Goal: Task Accomplishment & Management: Use online tool/utility

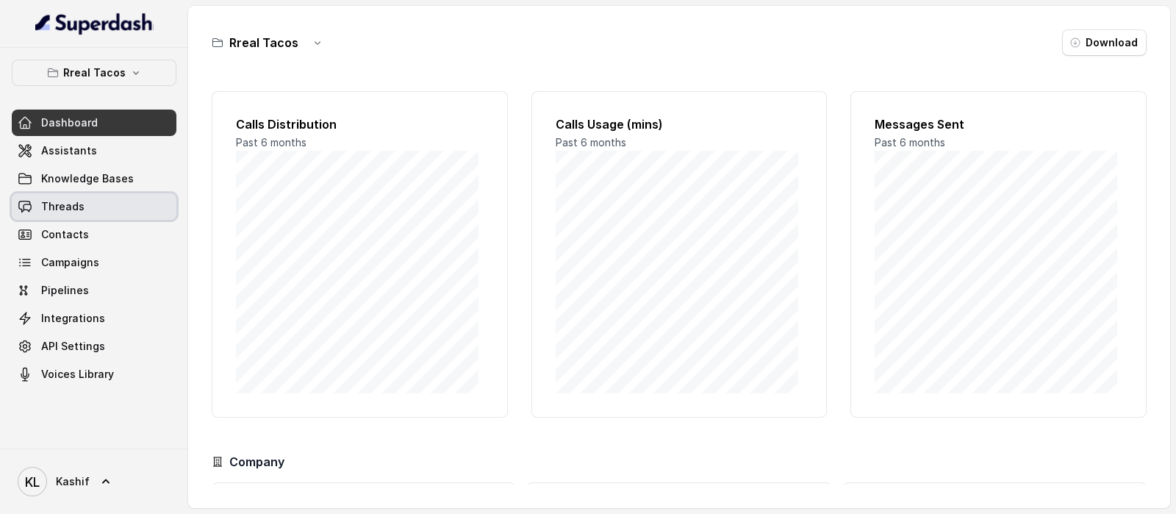
click at [95, 211] on link "Threads" at bounding box center [94, 206] width 165 height 26
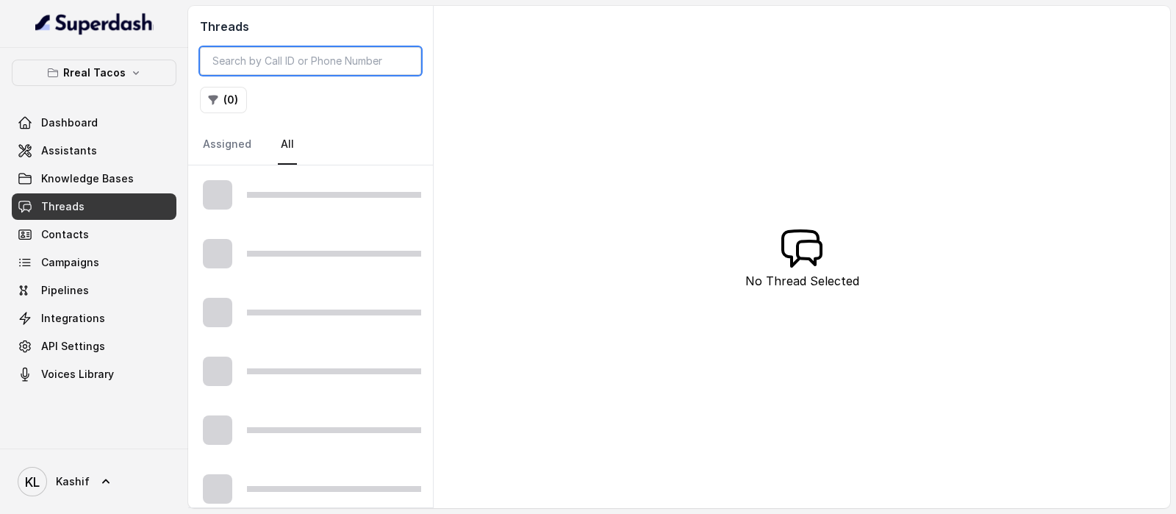
click at [301, 64] on input "search" at bounding box center [310, 61] width 221 height 28
paste input "15127458842"
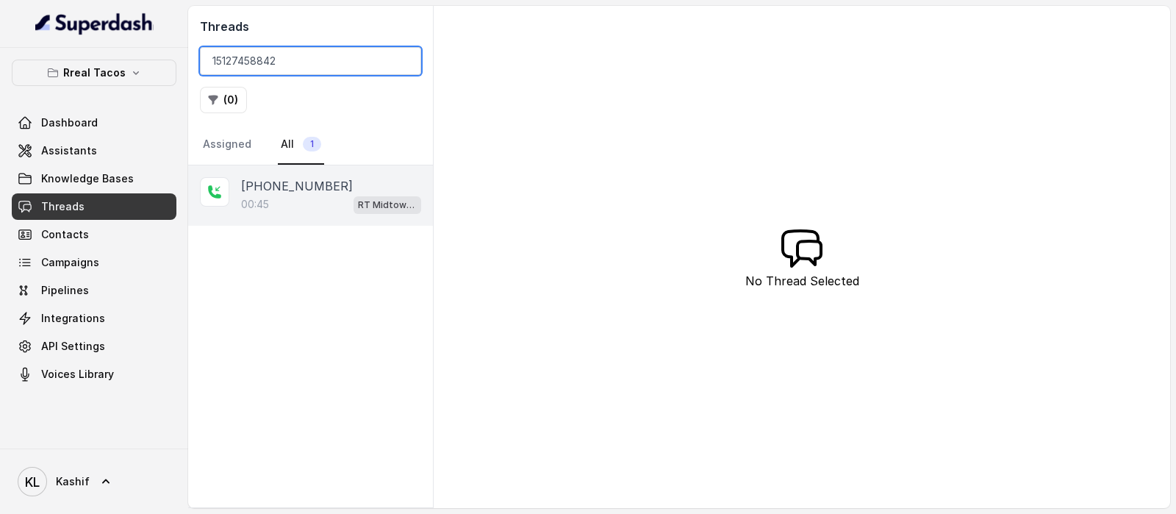
type input "15127458842"
click at [309, 196] on div "00:45 RT Midtown / EN" at bounding box center [331, 204] width 180 height 19
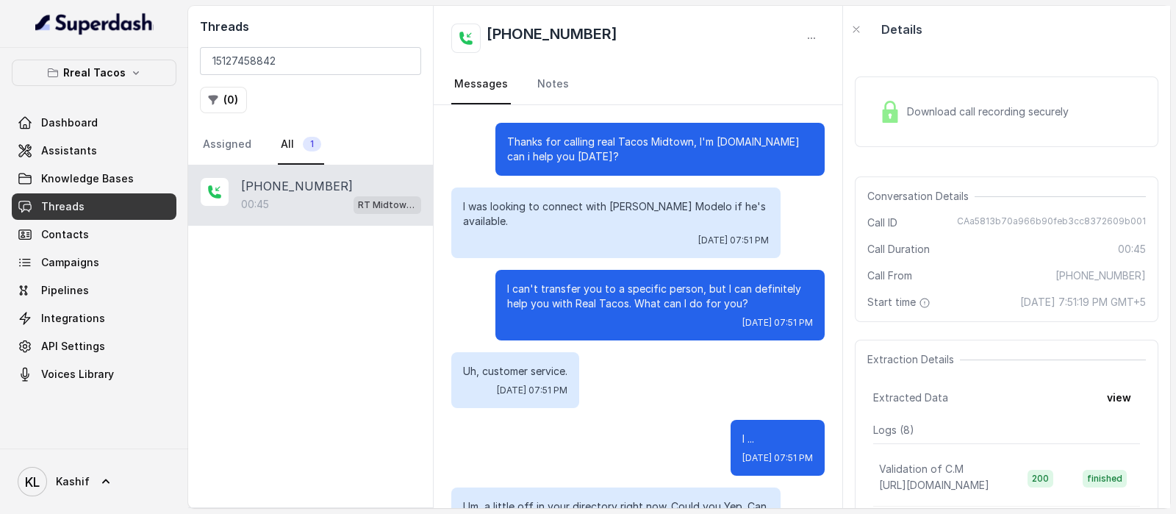
scroll to position [135, 0]
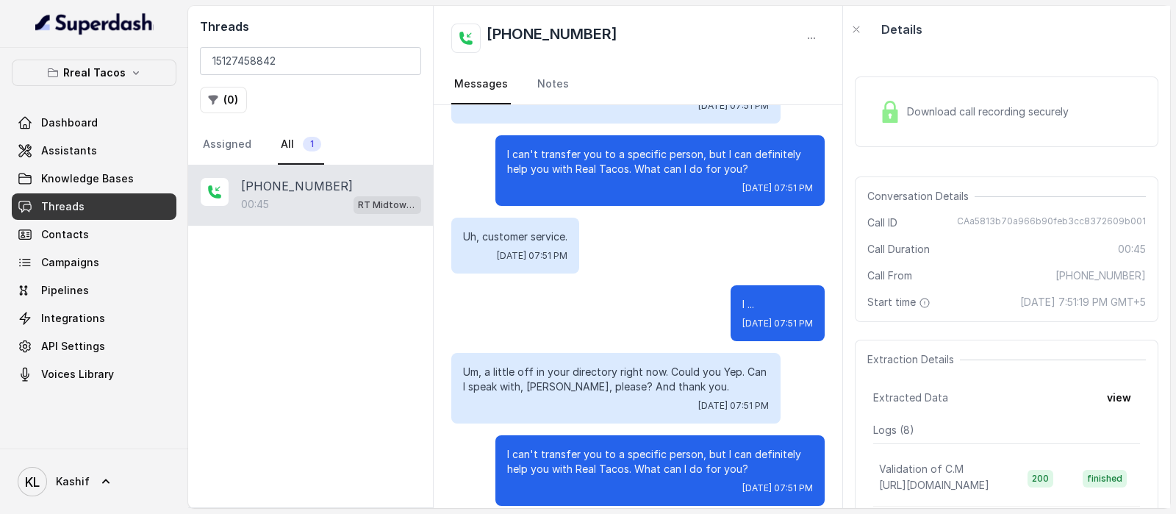
click at [957, 120] on div "Download call recording securely" at bounding box center [973, 112] width 201 height 34
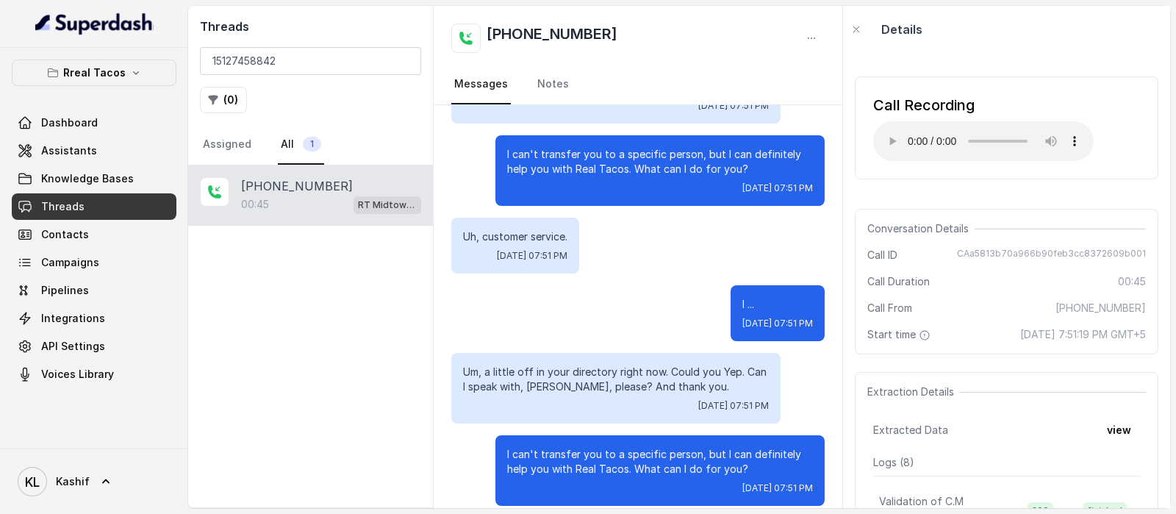
scroll to position [0, 0]
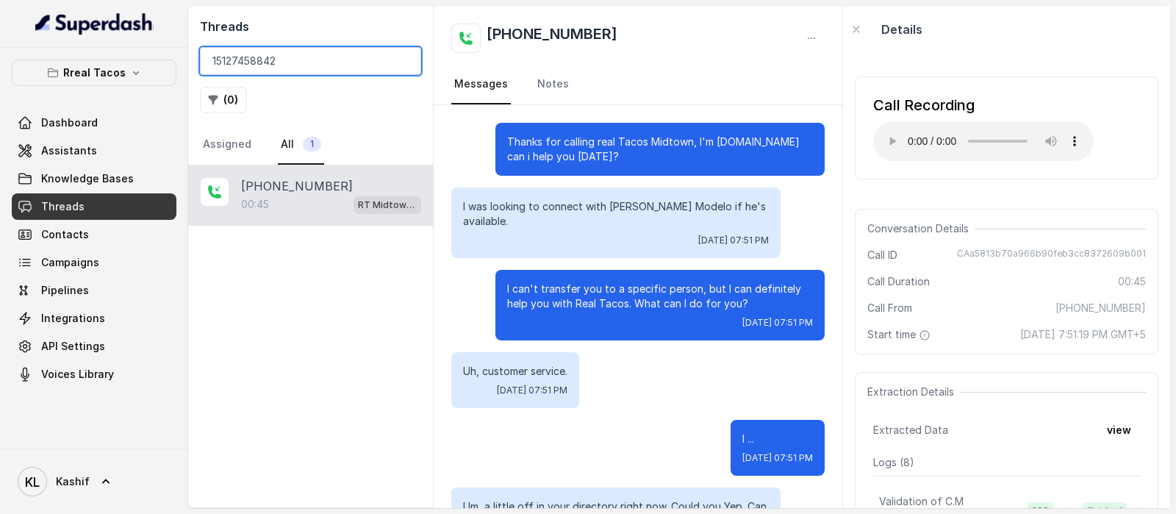
click at [342, 60] on input "15127458842" at bounding box center [310, 61] width 221 height 28
paste input "CAeb1f585c23396dfa137ddc831001f74c\"
type input "CAeb1f585c23396dfa137ddc831001f74c"
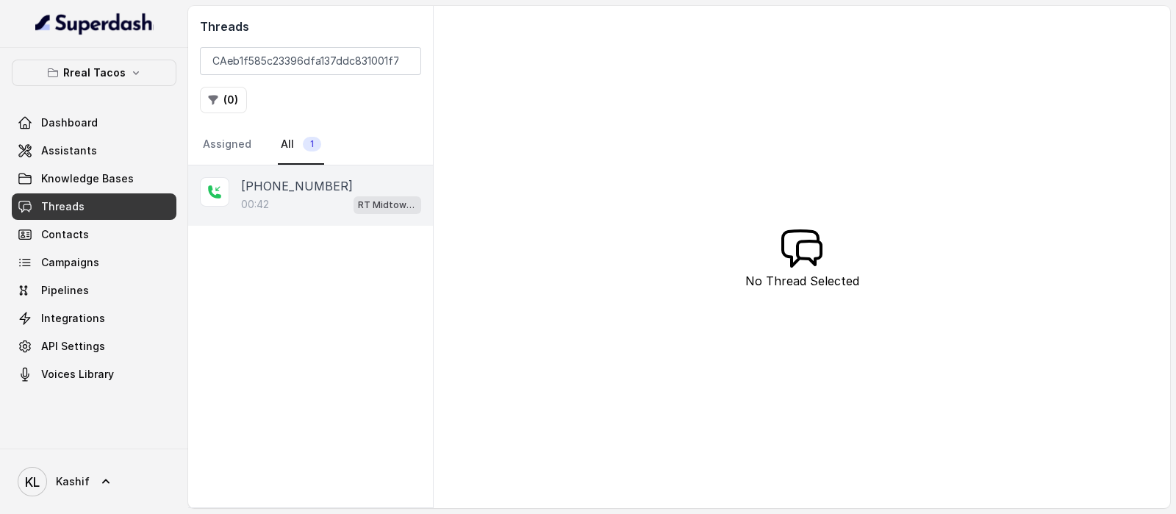
click at [258, 211] on div "00:42 RT Midtown / EN" at bounding box center [331, 204] width 180 height 19
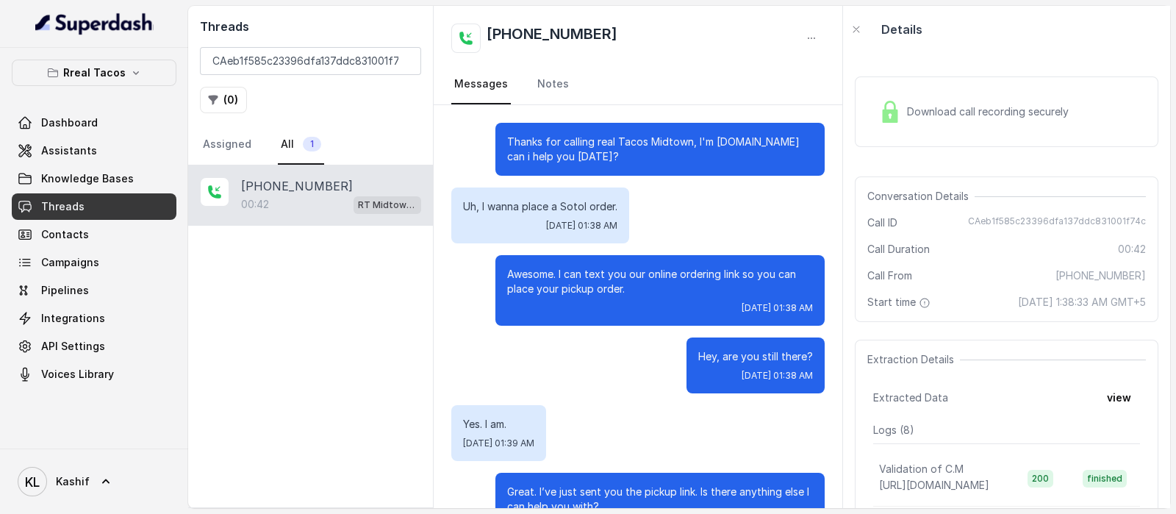
scroll to position [187, 0]
